Goal: Task Accomplishment & Management: Manage account settings

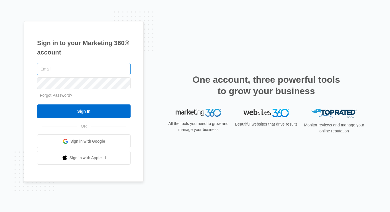
click at [99, 71] on input "text" at bounding box center [83, 69] width 93 height 12
type input "imperialofficepro@gmail.com"
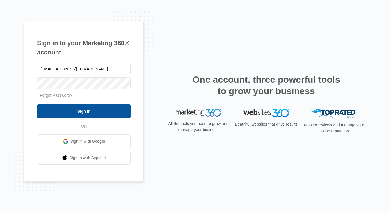
click at [92, 113] on input "Sign In" at bounding box center [83, 111] width 93 height 14
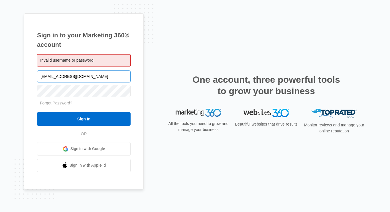
click at [97, 78] on input "imperialofficepro@gmail.com" at bounding box center [83, 76] width 93 height 12
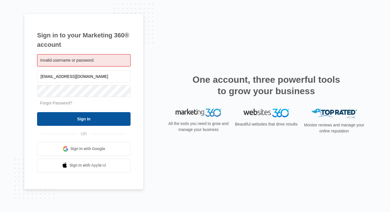
click at [77, 118] on input "Sign In" at bounding box center [83, 119] width 93 height 14
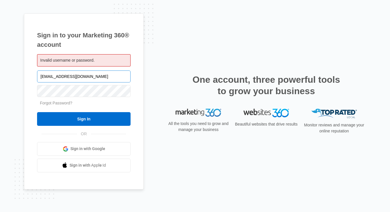
click at [106, 75] on input "imperialofficepro@gmail.com" at bounding box center [83, 76] width 93 height 12
type input "i"
type input "[EMAIL_ADDRESS][DOMAIN_NAME]"
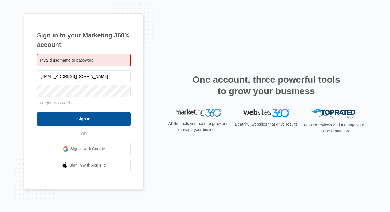
click at [88, 119] on input "Sign In" at bounding box center [83, 119] width 93 height 14
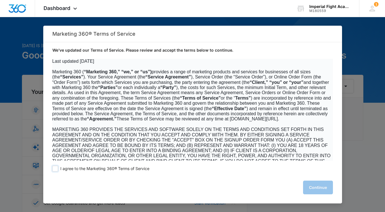
click at [56, 168] on span at bounding box center [55, 169] width 6 height 6
click at [56, 168] on input "I agree to the Marketing 360® Terms of Service" at bounding box center [55, 169] width 6 height 6
checkbox input "true"
click at [314, 189] on button "Continue" at bounding box center [318, 187] width 30 height 14
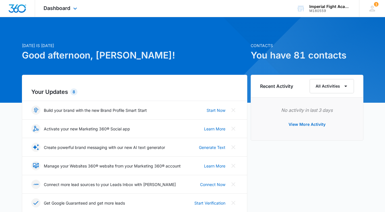
click at [74, 3] on div "Dashboard Apps Reputation Websites Forms CRM Email Social Shop Payments POS Con…" at bounding box center [61, 8] width 52 height 17
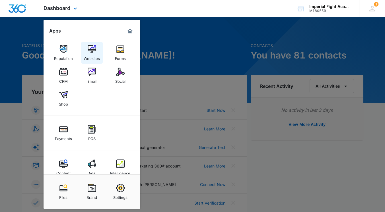
click at [93, 50] on img at bounding box center [92, 49] width 9 height 9
